Goal: Register for event/course

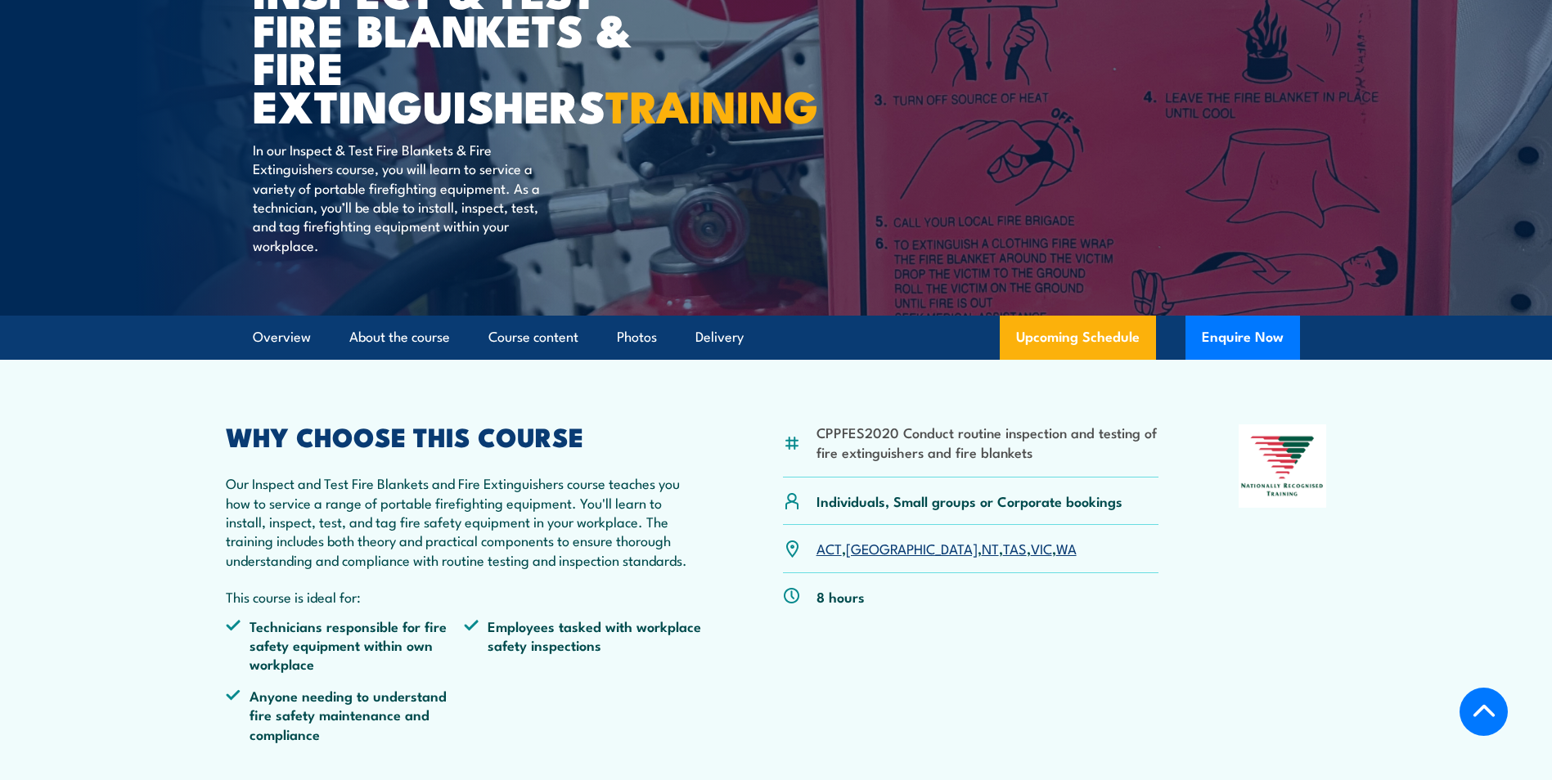
scroll to position [491, 0]
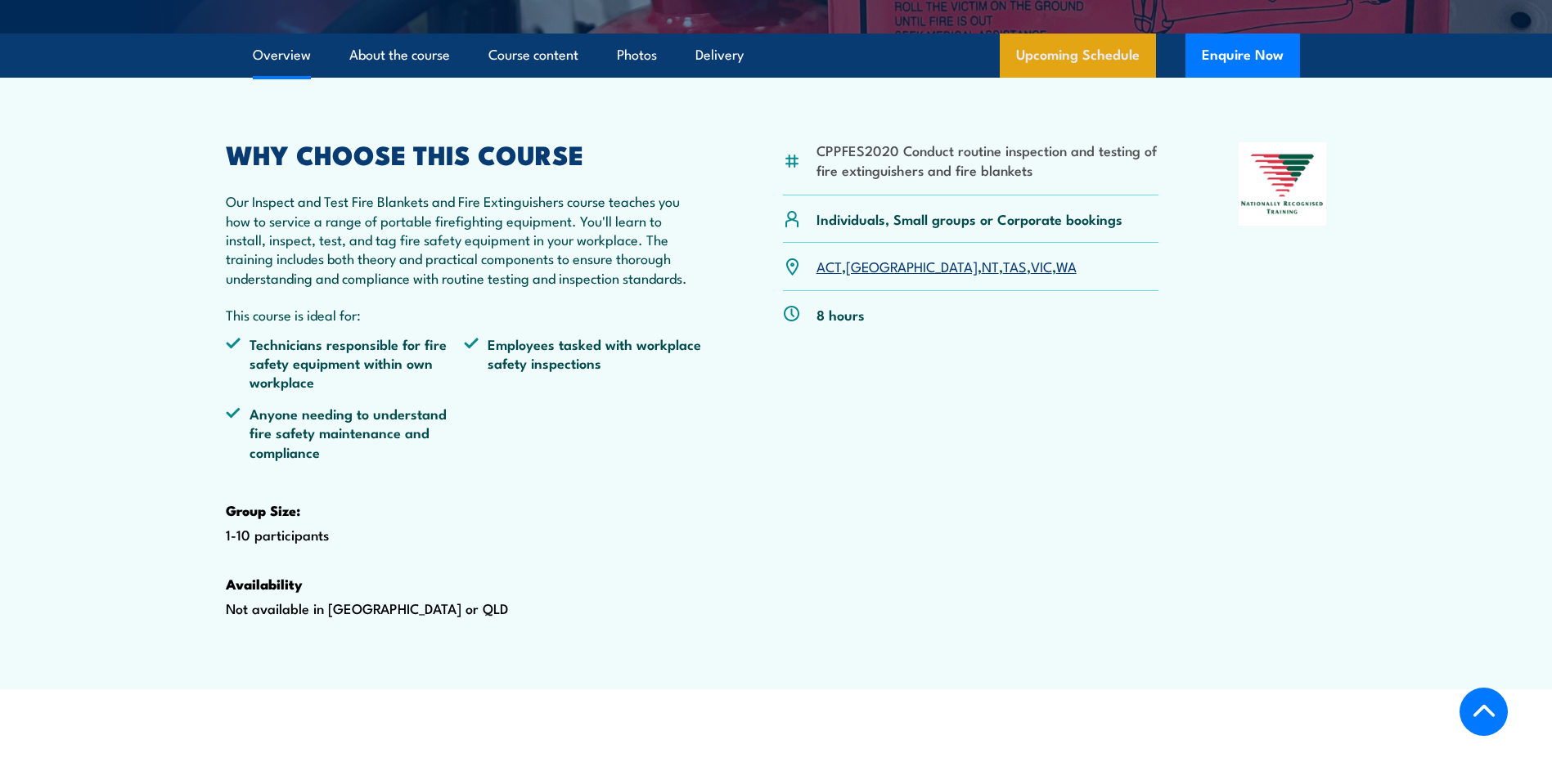
click at [1098, 78] on link "Upcoming Schedule" at bounding box center [1078, 56] width 156 height 44
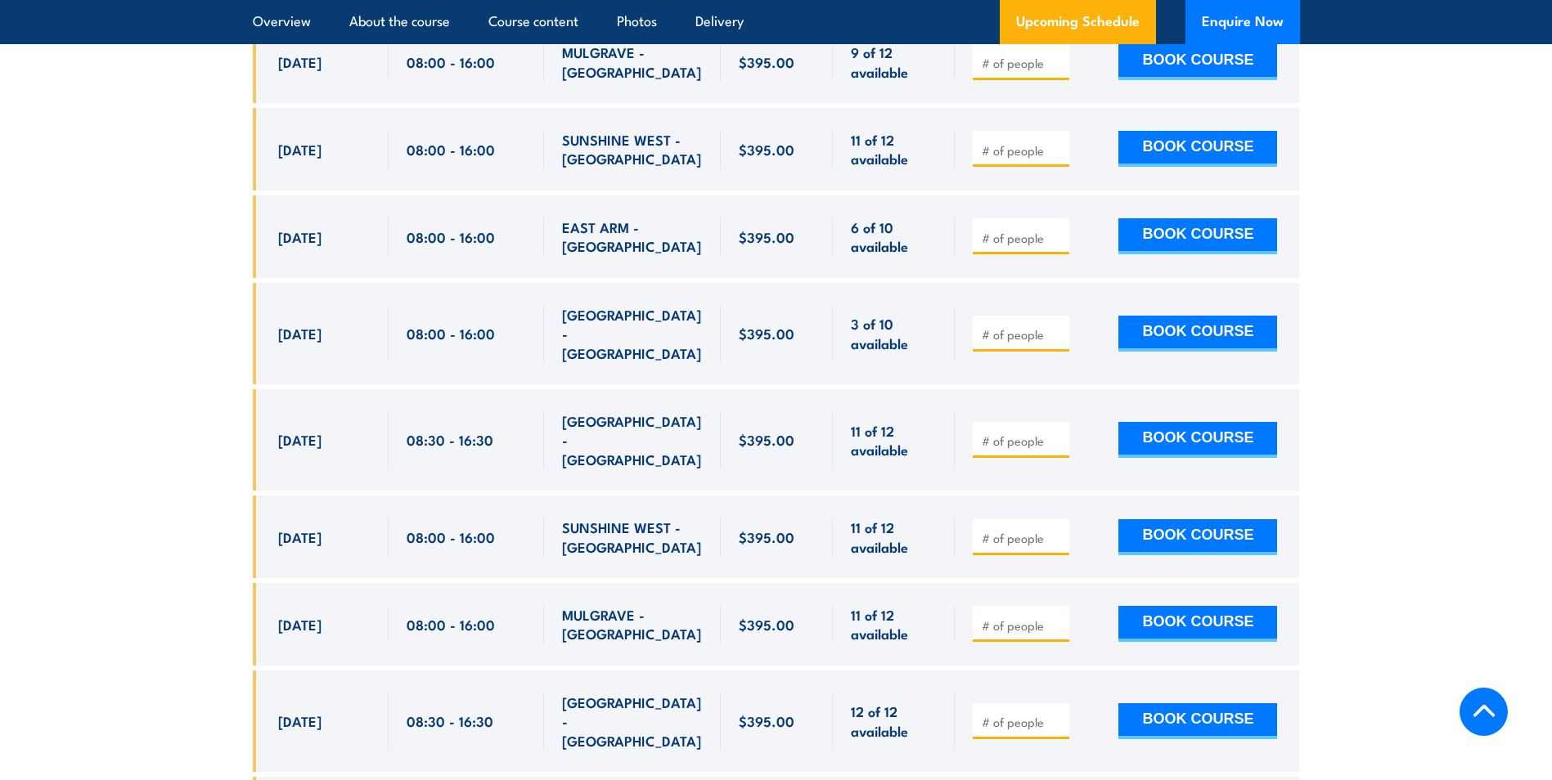
scroll to position [3284, 0]
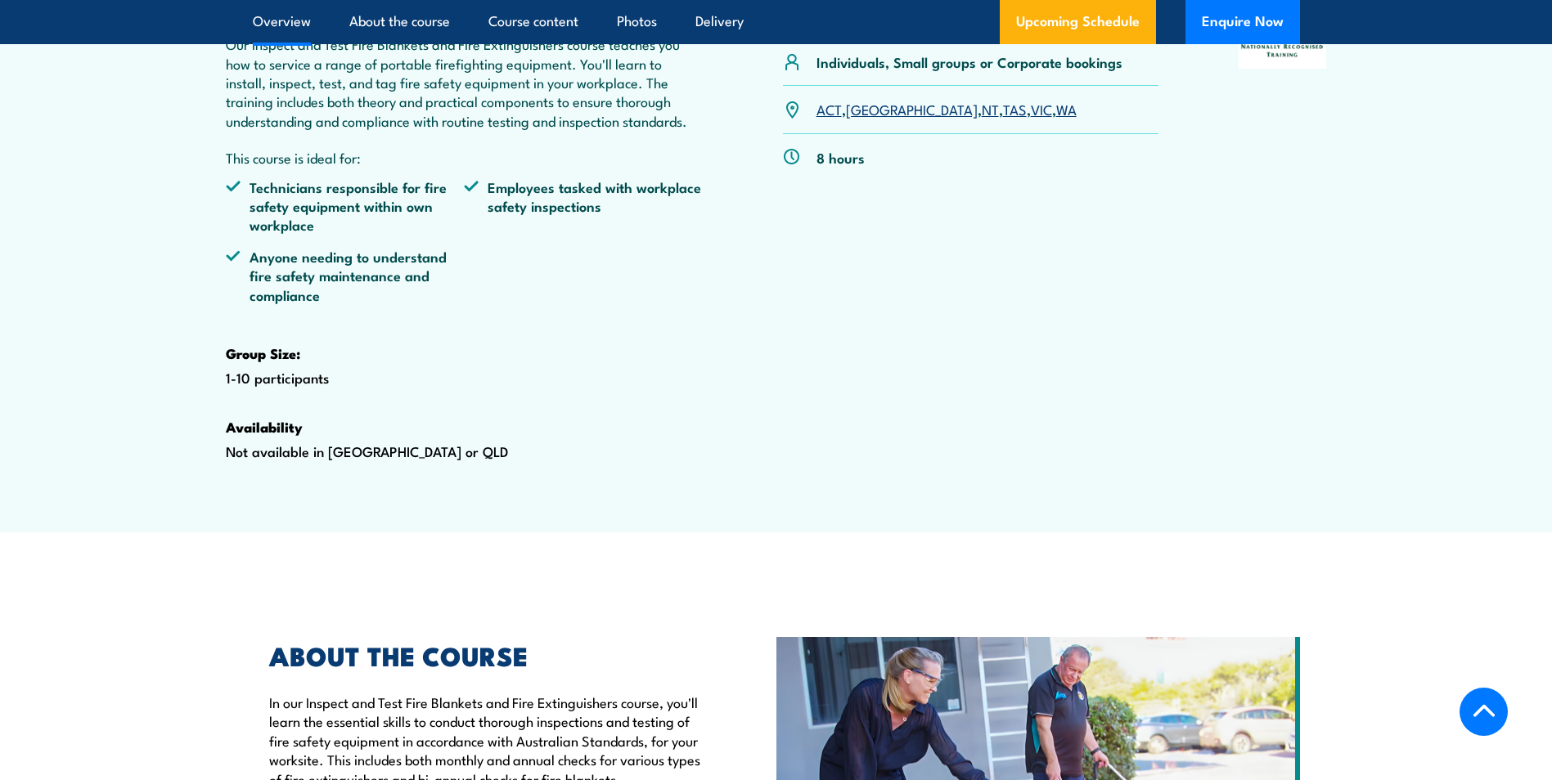
scroll to position [491, 0]
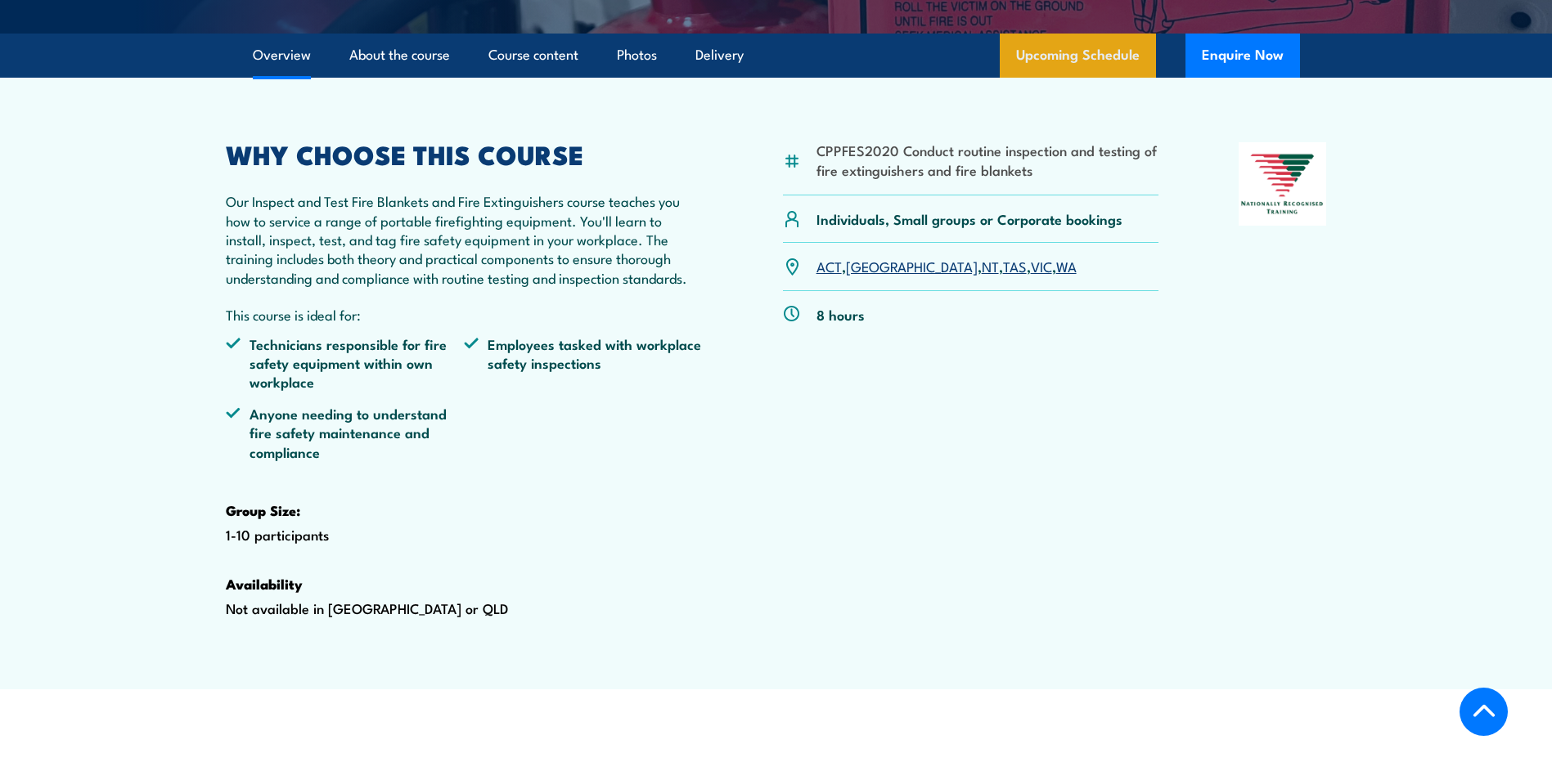
click at [1091, 78] on link "Upcoming Schedule" at bounding box center [1078, 56] width 156 height 44
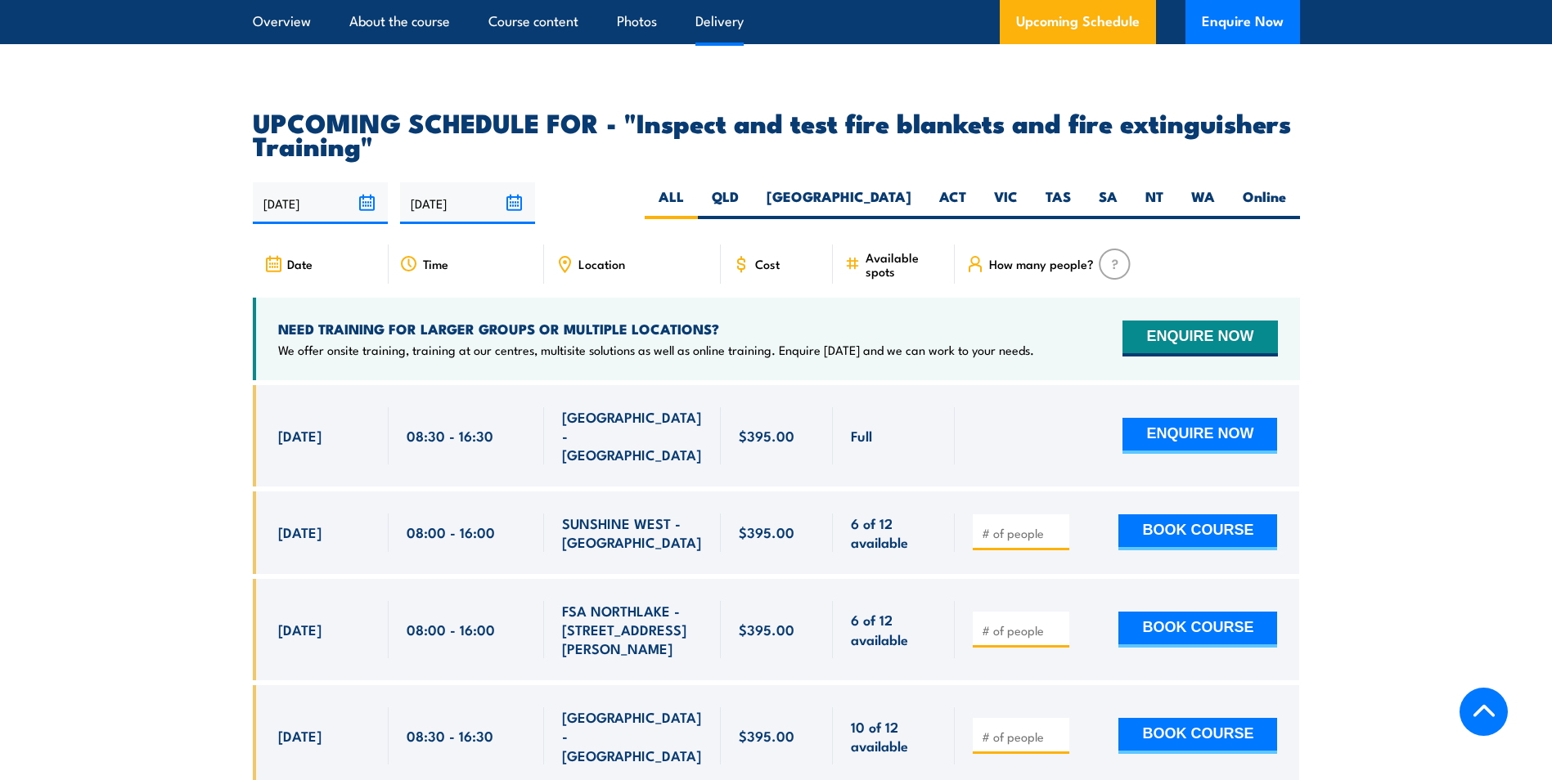
scroll to position [3038, 0]
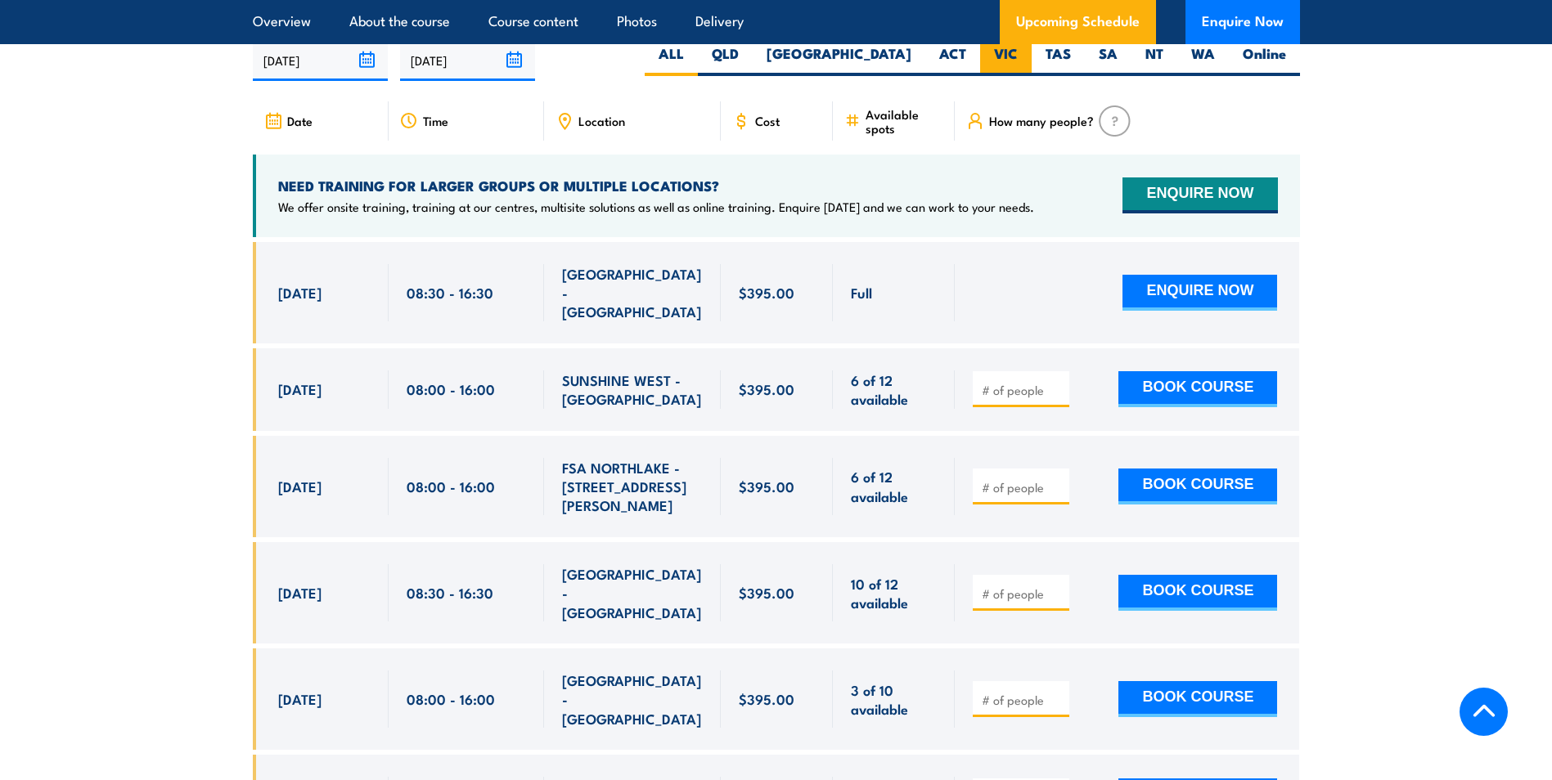
click at [1011, 76] on label "VIC" at bounding box center [1006, 60] width 52 height 32
click at [1018, 55] on input "VIC" at bounding box center [1023, 49] width 11 height 11
radio input "true"
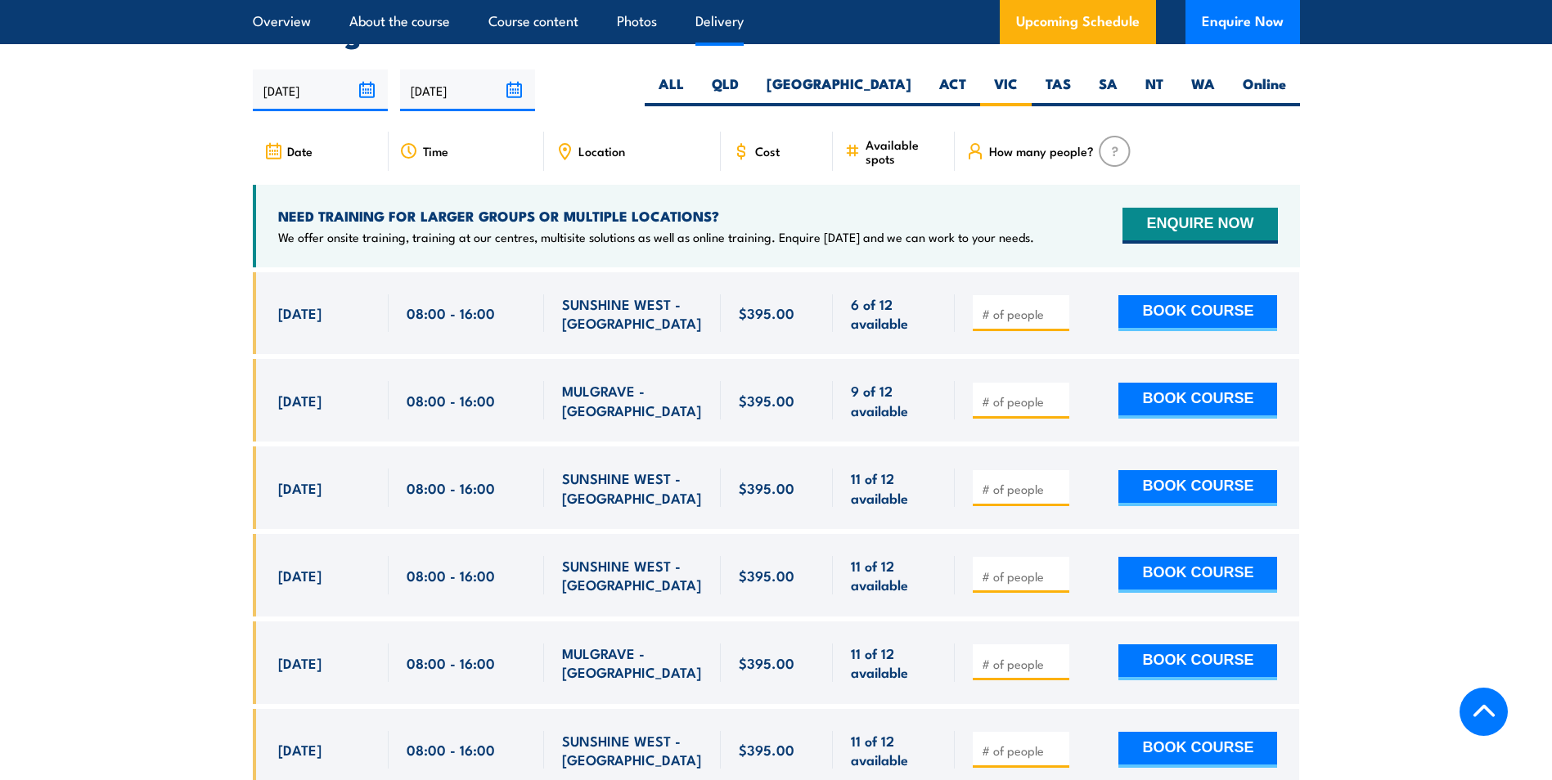
scroll to position [3038, 0]
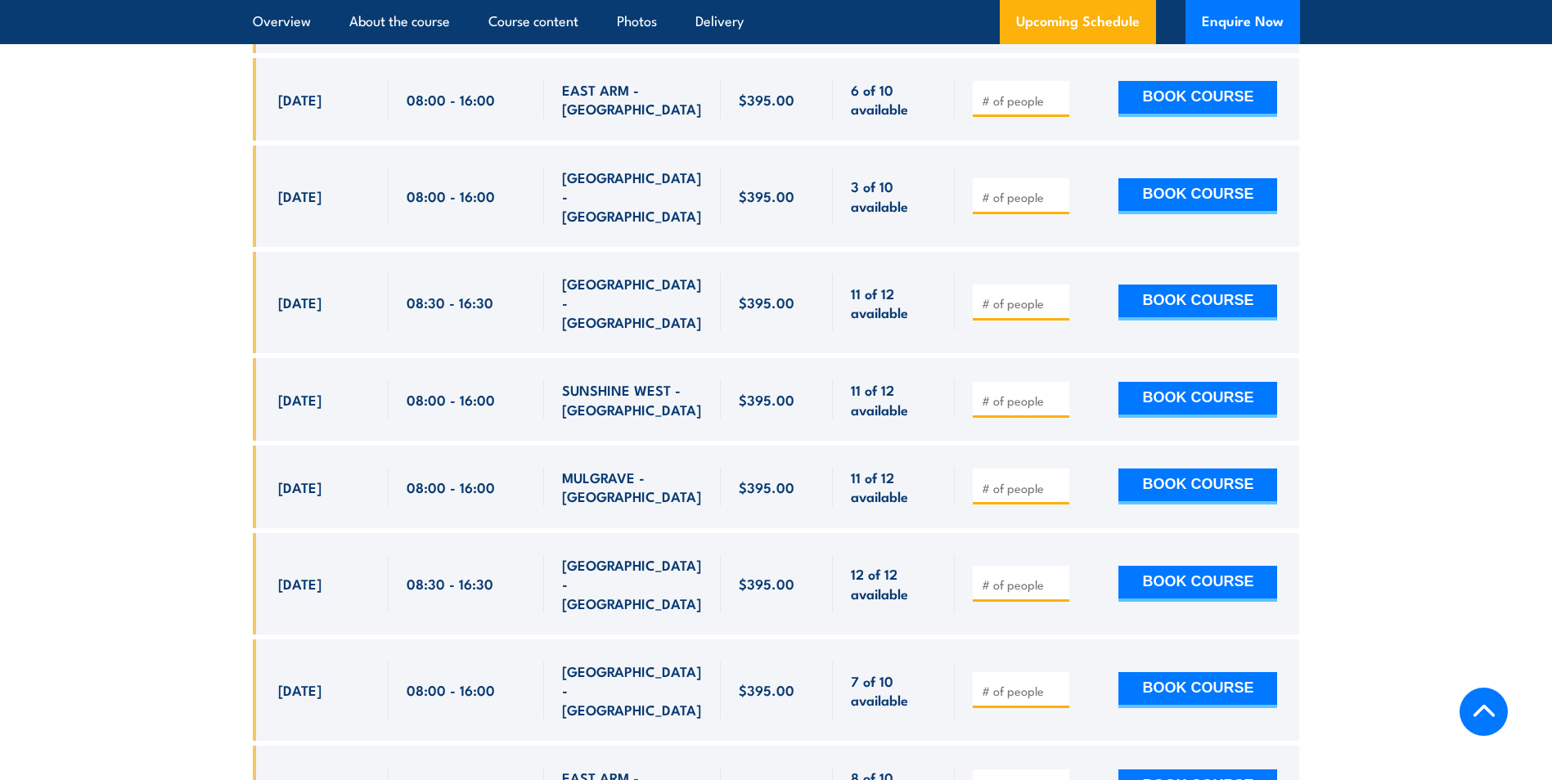
scroll to position [3947, 0]
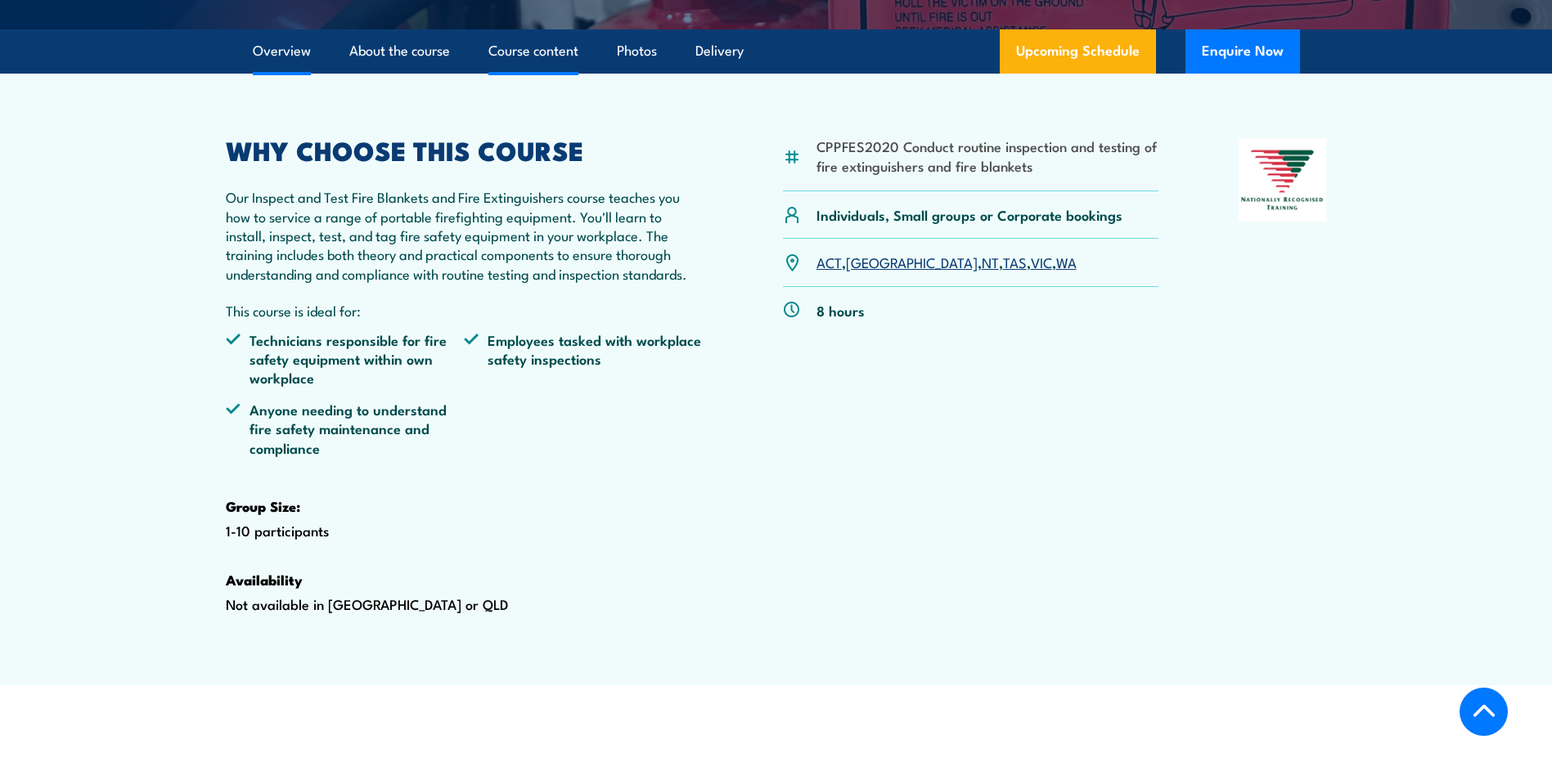
scroll to position [491, 0]
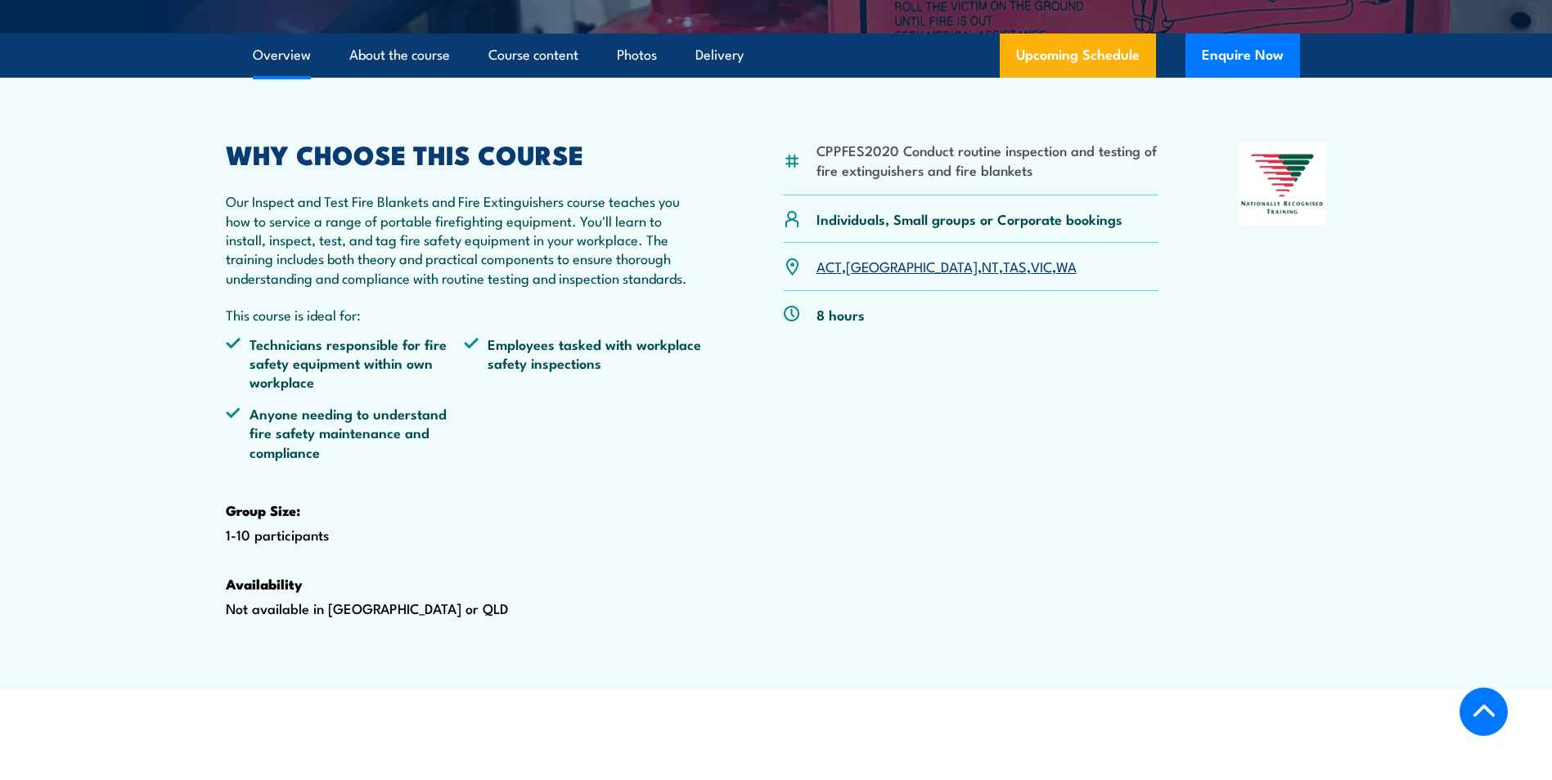
click at [275, 77] on link "Overview" at bounding box center [282, 55] width 58 height 43
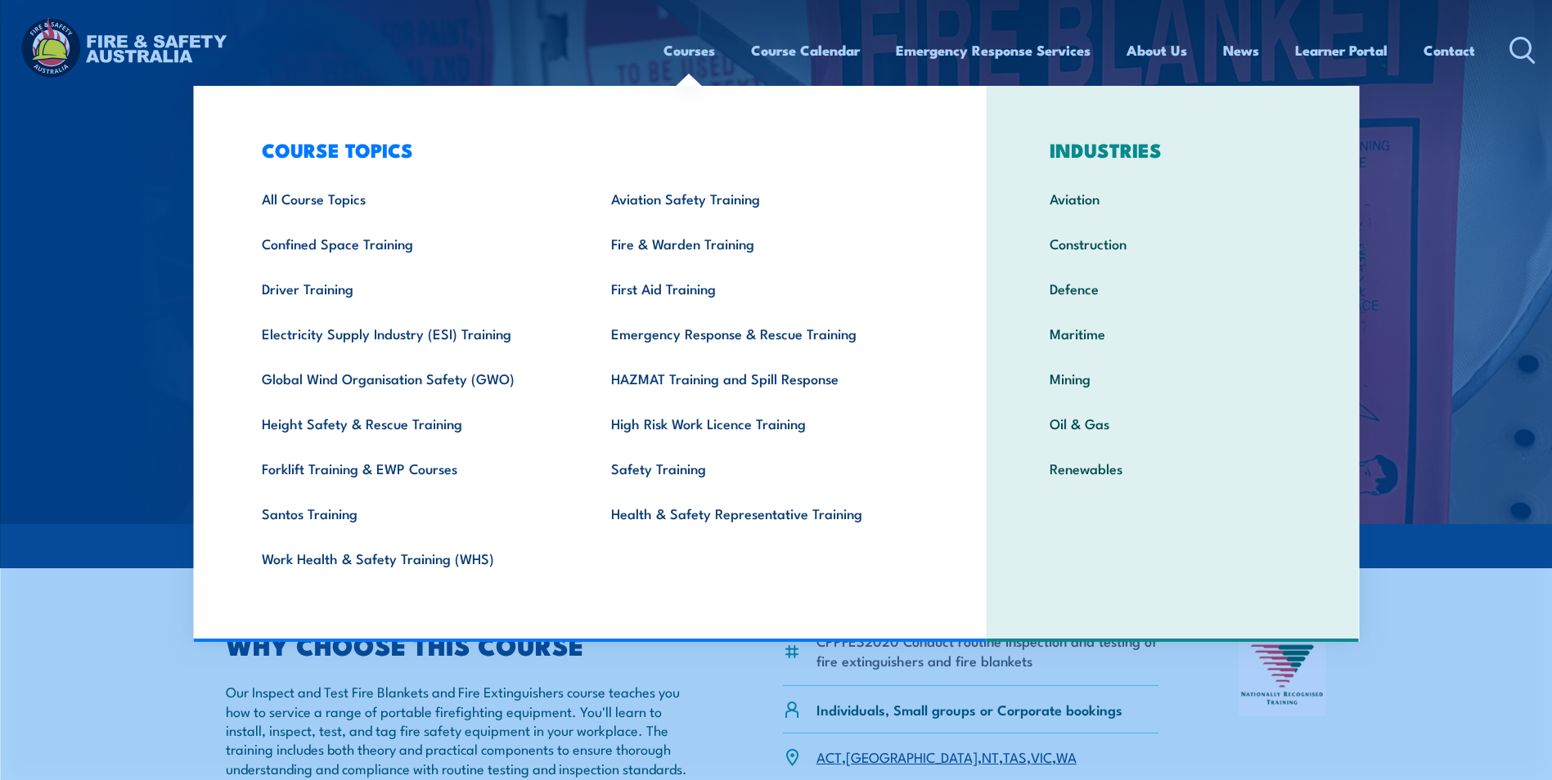
click at [140, 41] on img at bounding box center [123, 50] width 214 height 70
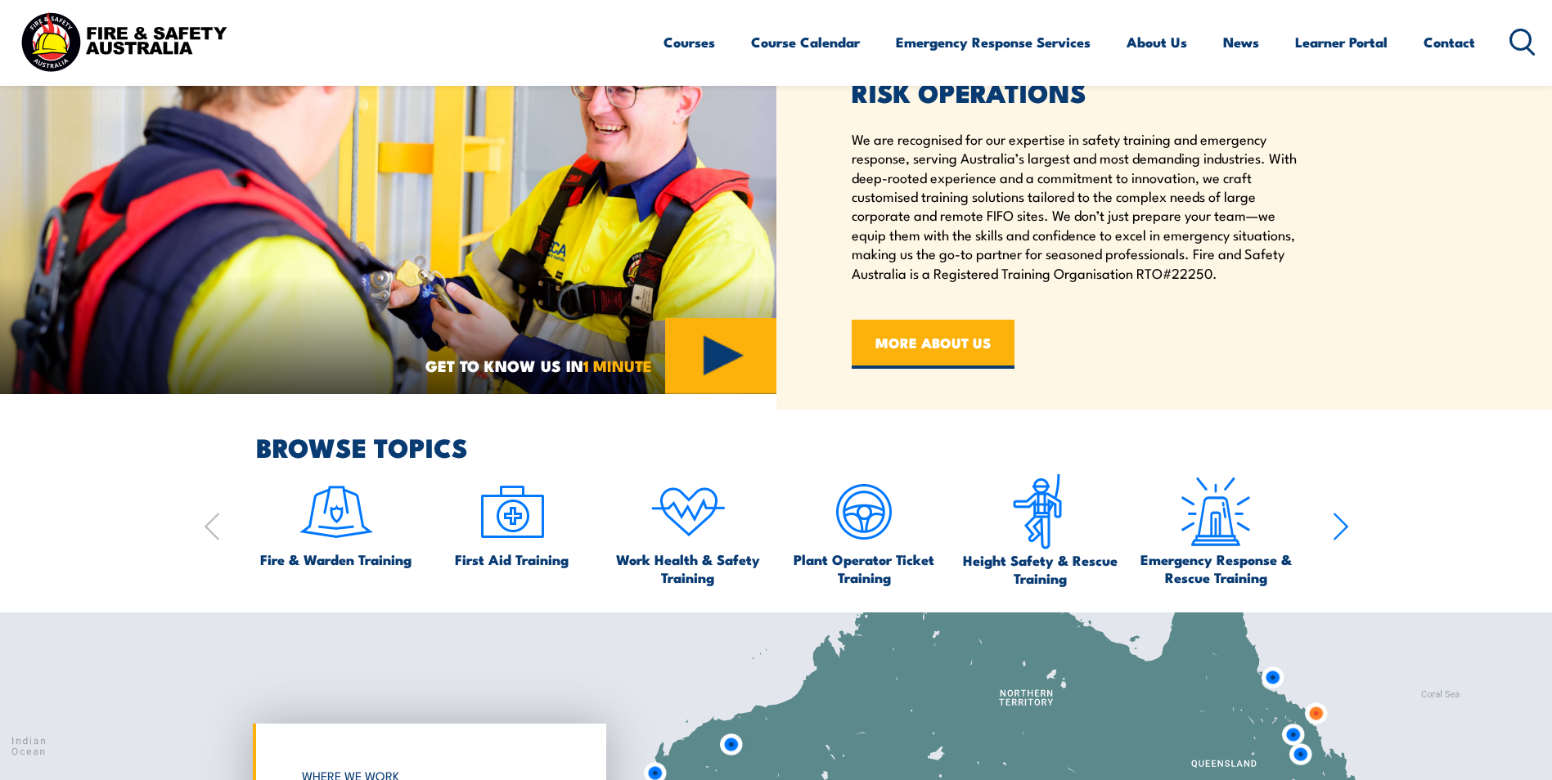
scroll to position [1145, 0]
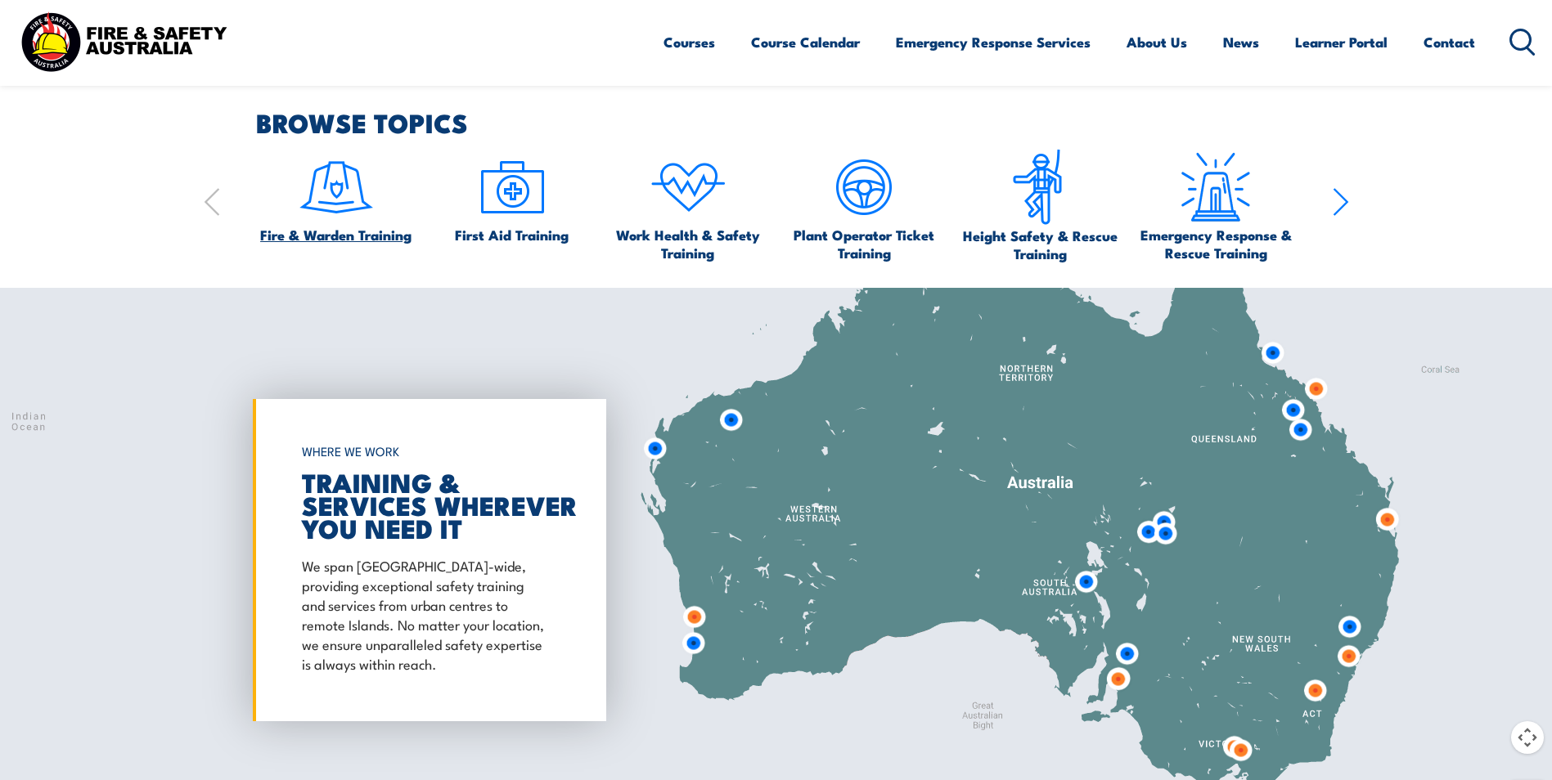
click at [353, 226] on span "Fire & Warden Training" at bounding box center [335, 235] width 151 height 18
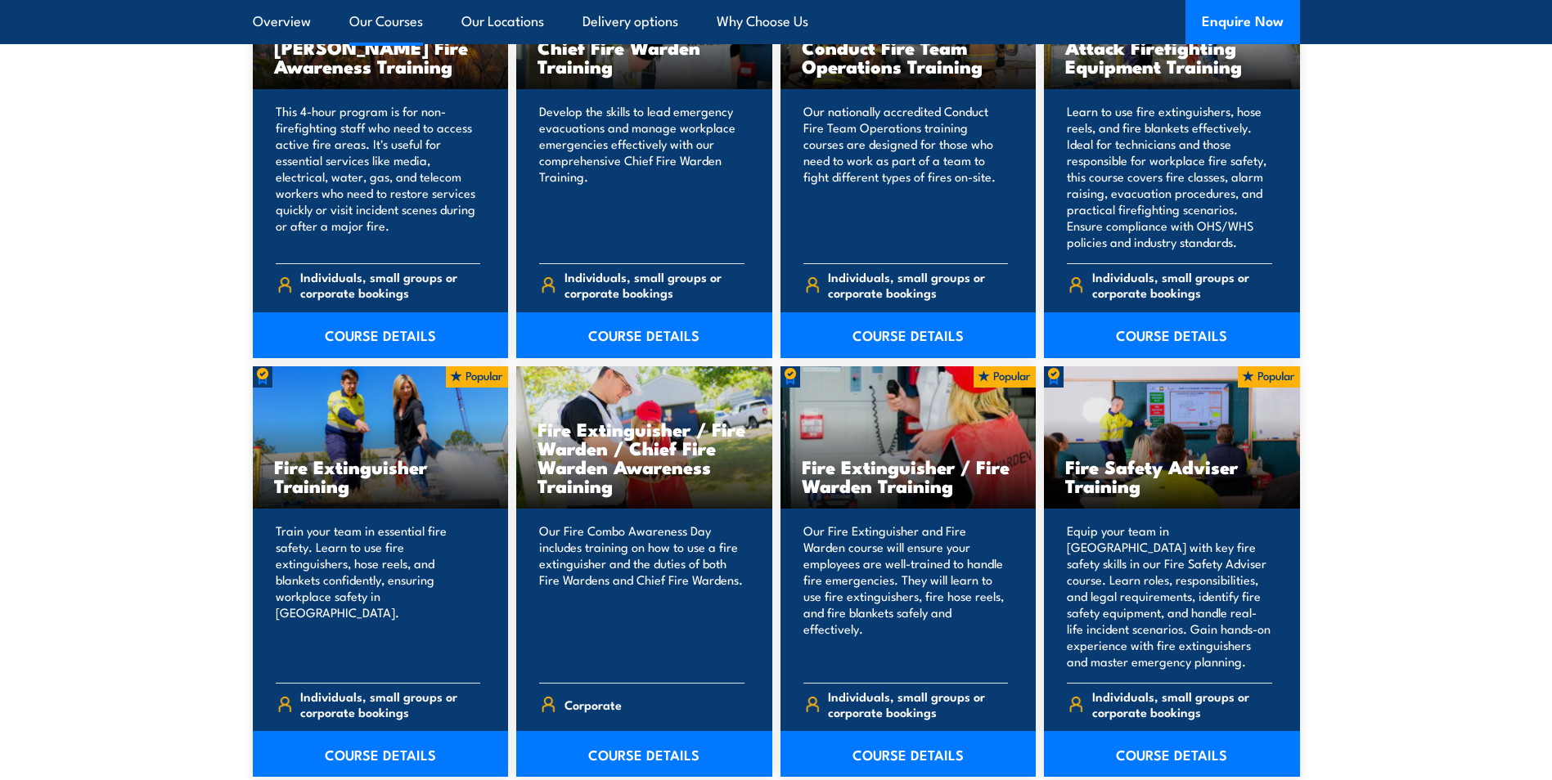
scroll to position [1800, 0]
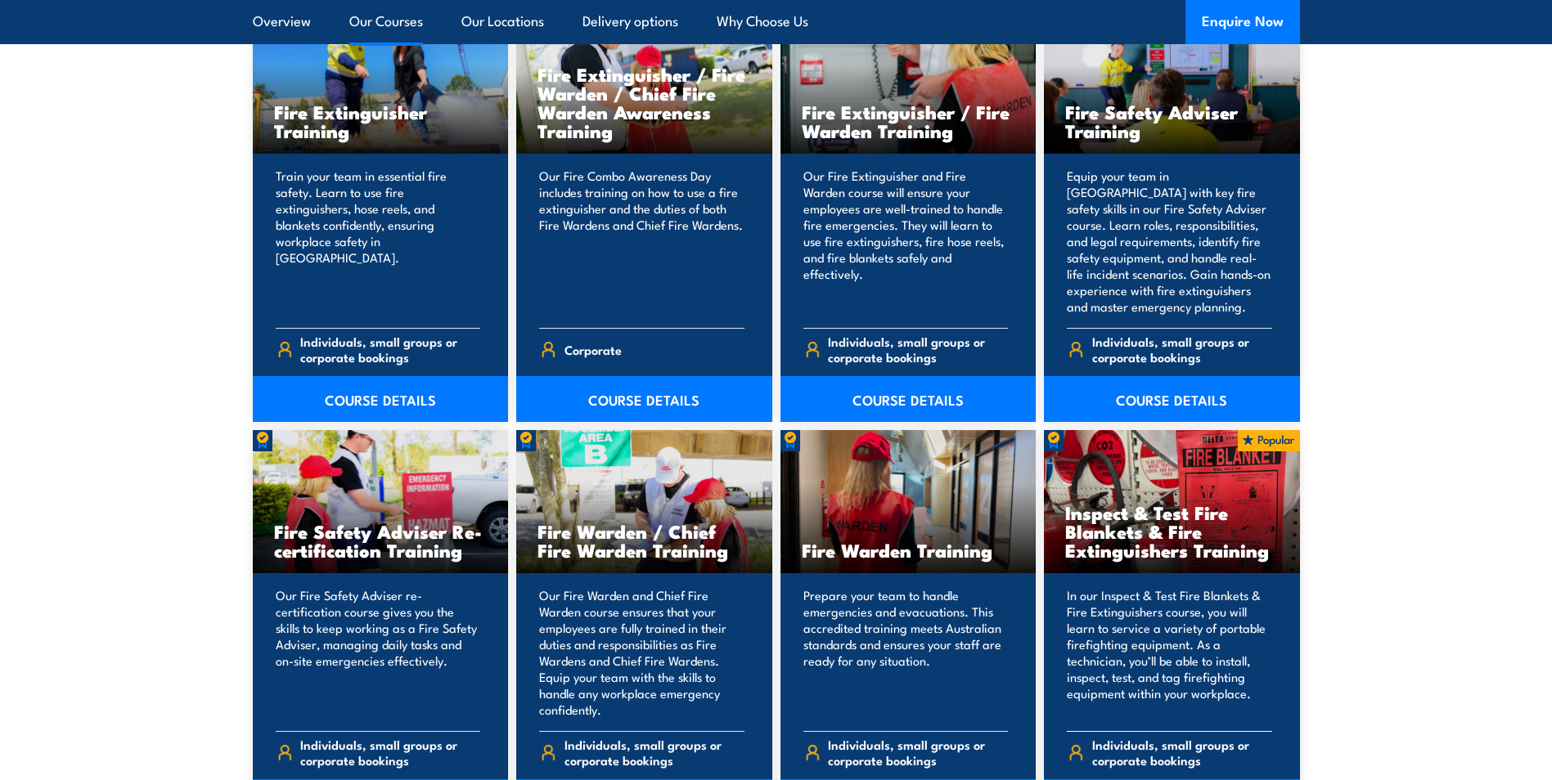
click at [1169, 534] on h3 "Inspect & Test Fire Blankets & Fire Extinguishers Training" at bounding box center [1172, 531] width 214 height 56
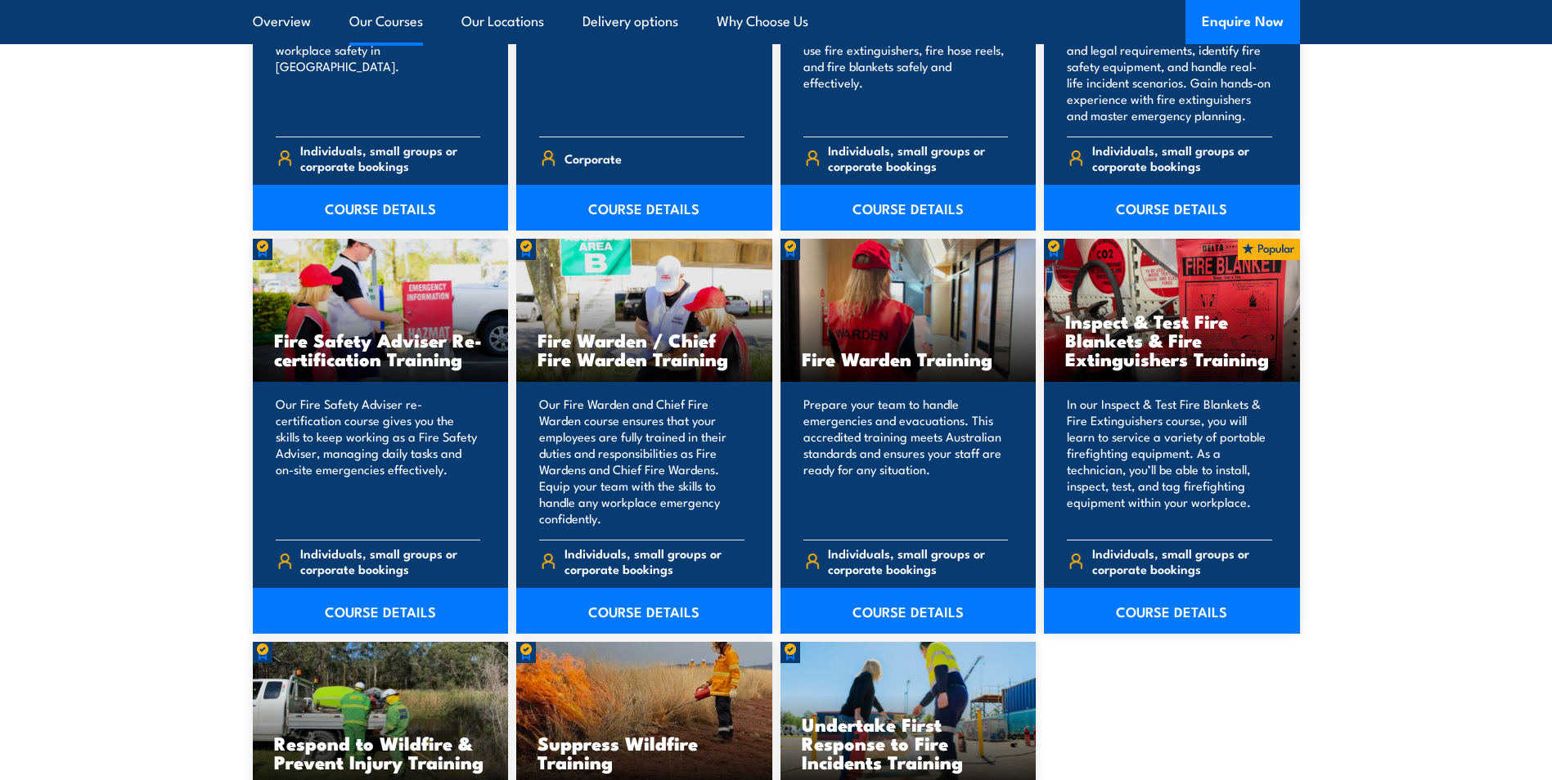
scroll to position [2045, 0]
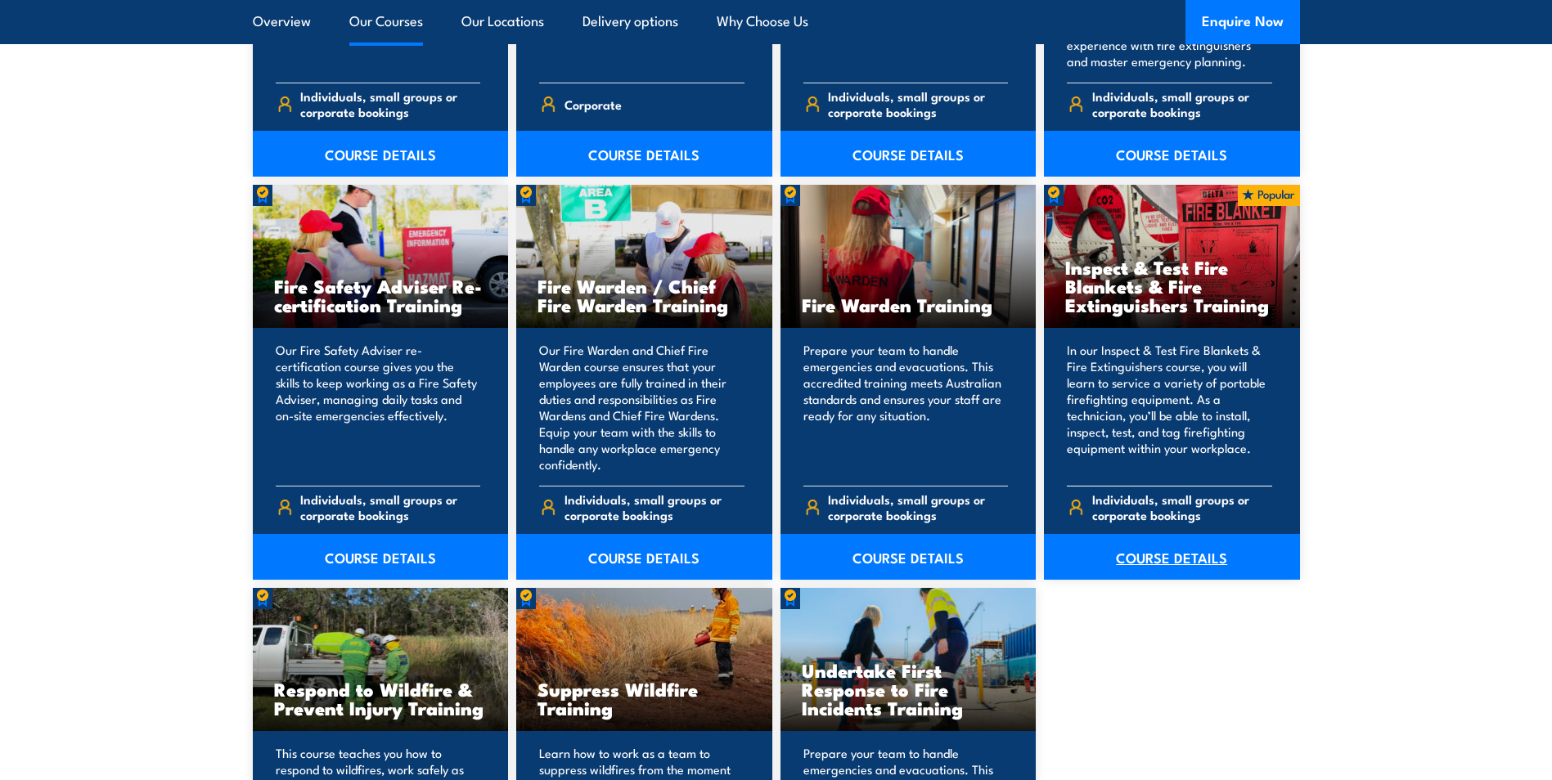
click at [1153, 559] on link "COURSE DETAILS" at bounding box center [1172, 557] width 256 height 46
